Goal: Transaction & Acquisition: Purchase product/service

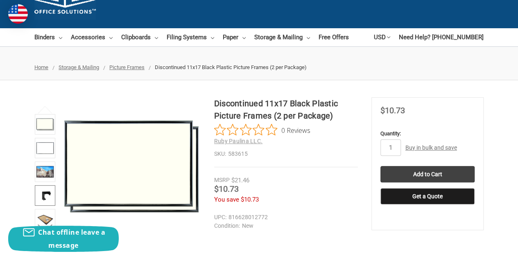
click at [45, 203] on img at bounding box center [45, 196] width 18 height 18
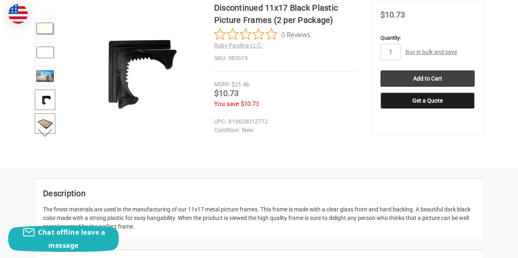
scroll to position [147, 0]
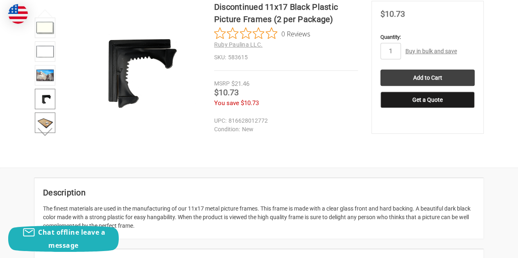
click at [40, 127] on button "Next" at bounding box center [45, 132] width 25 height 16
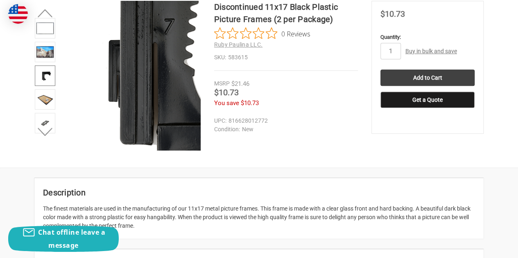
click at [104, 96] on img at bounding box center [207, 24] width 524 height 524
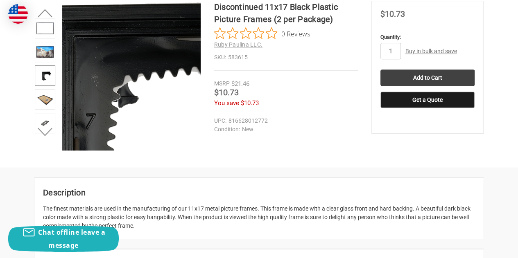
click at [132, 58] on img at bounding box center [129, 119] width 524 height 524
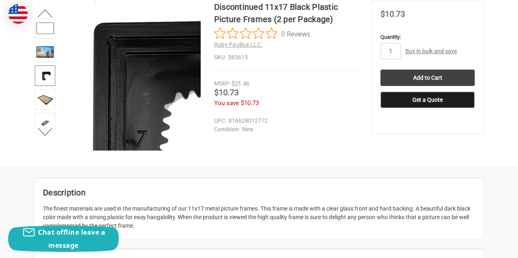
click at [114, 51] on img at bounding box center [180, 136] width 524 height 524
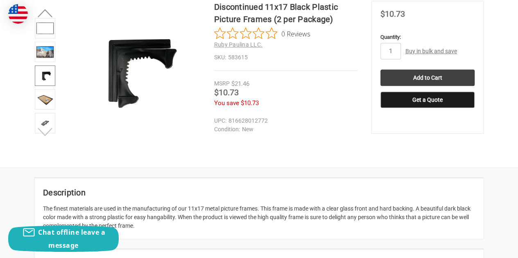
click at [43, 124] on button "Next" at bounding box center [45, 132] width 25 height 16
click at [45, 100] on img at bounding box center [45, 100] width 18 height 18
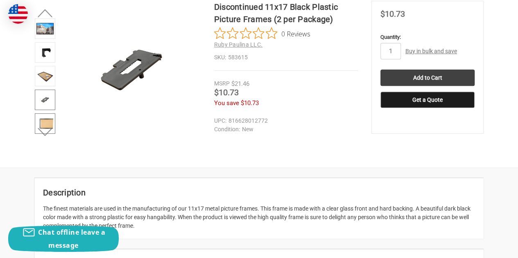
click at [45, 115] on img at bounding box center [45, 124] width 18 height 18
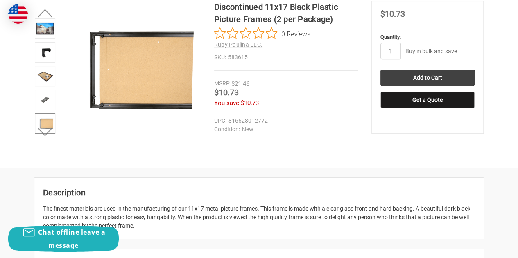
click at [122, 63] on figure at bounding box center [131, 76] width 138 height 150
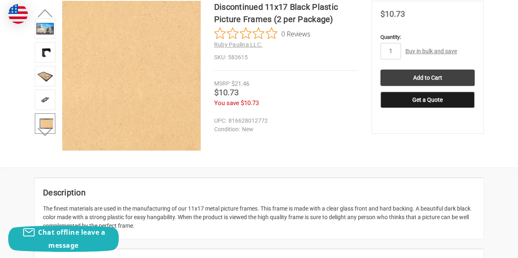
click at [138, 90] on img at bounding box center [111, 39] width 524 height 524
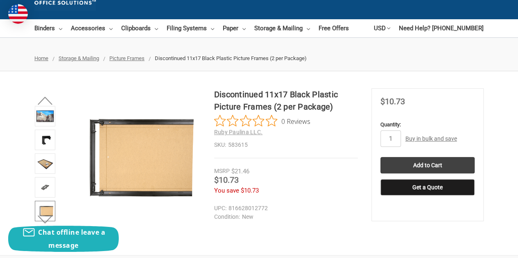
scroll to position [59, 0]
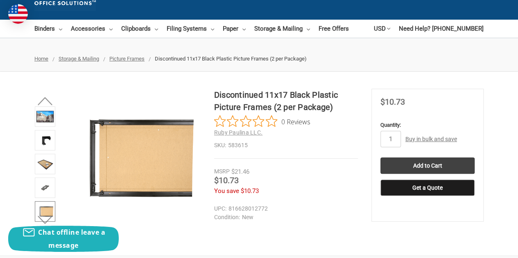
click at [412, 137] on link "Buy in bulk and save" at bounding box center [431, 139] width 52 height 7
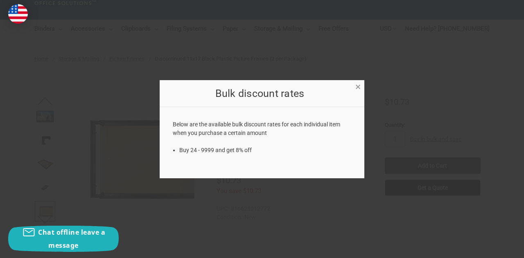
click at [359, 85] on span "×" at bounding box center [357, 87] width 5 height 12
